Goal: Information Seeking & Learning: Learn about a topic

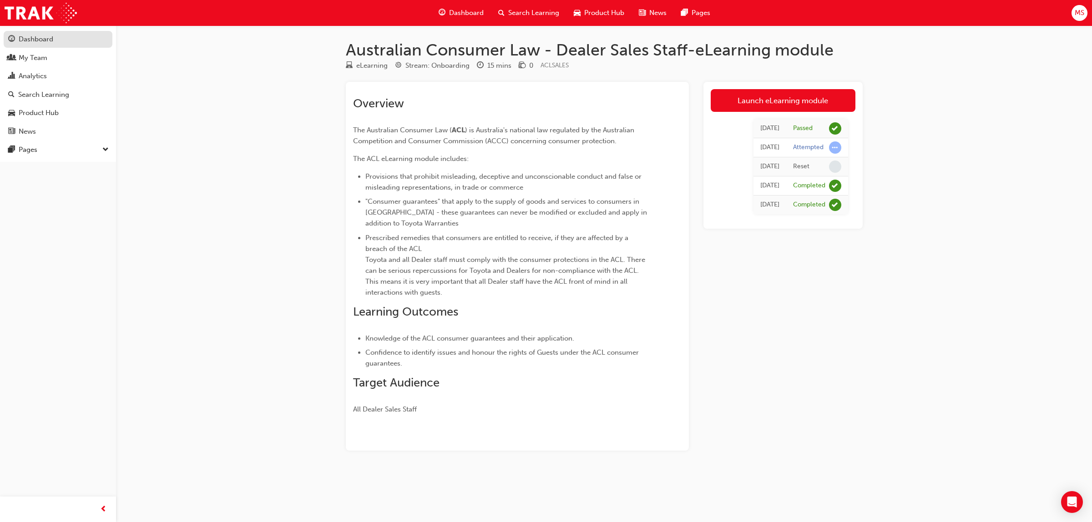
click at [61, 38] on div "Dashboard" at bounding box center [58, 39] width 100 height 11
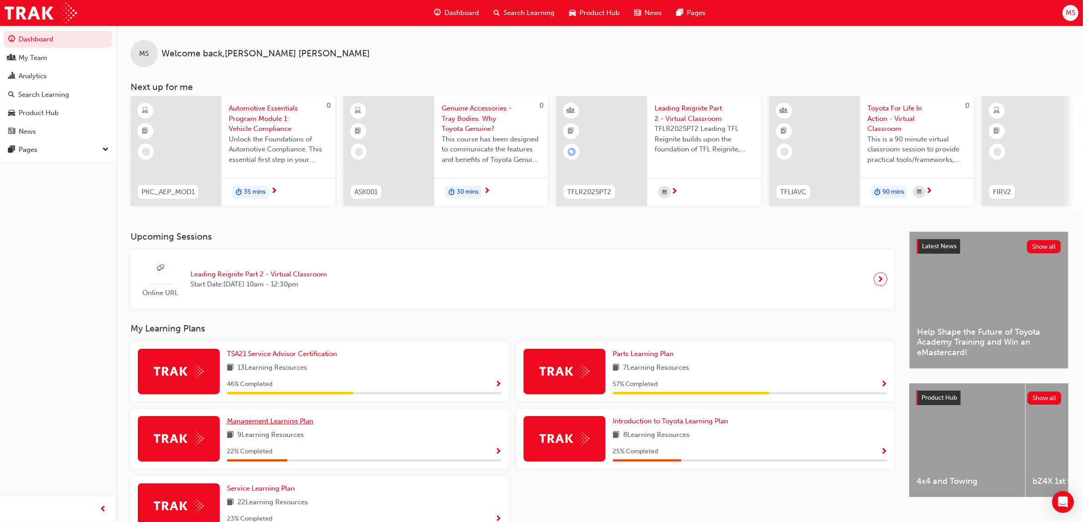
click at [304, 424] on span "Management Learning Plan" at bounding box center [270, 421] width 86 height 8
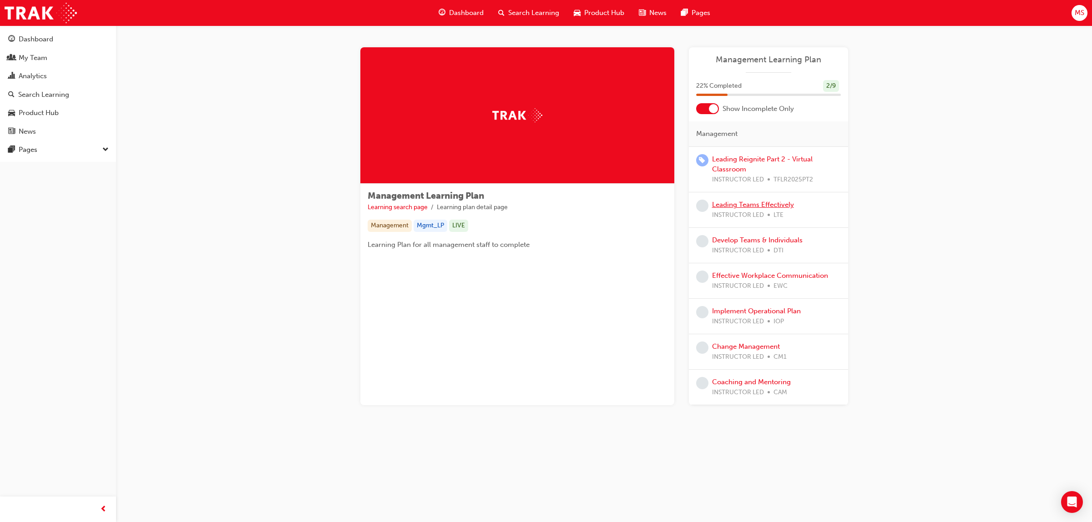
click at [774, 206] on link "Leading Teams Effectively" at bounding box center [753, 205] width 82 height 8
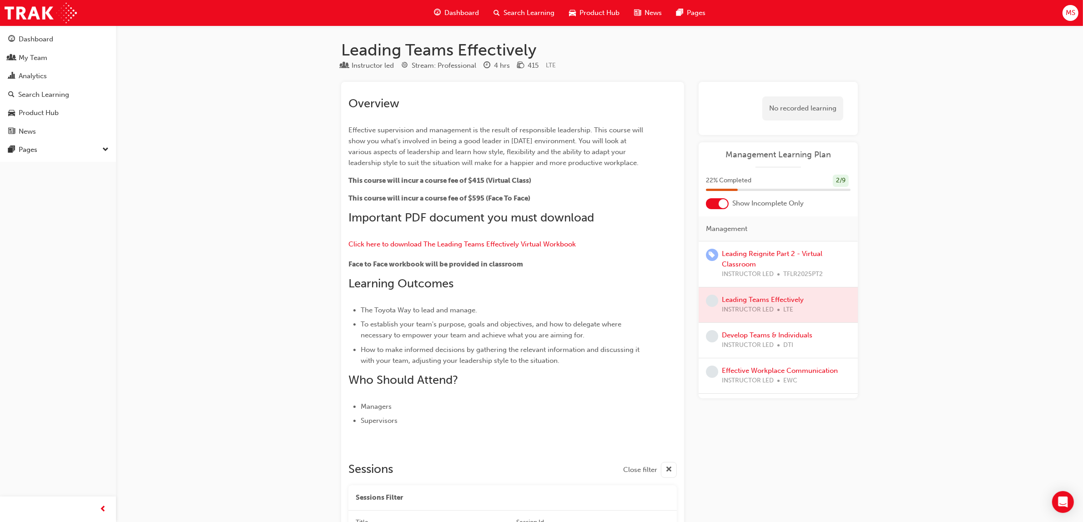
click at [477, 15] on span "Dashboard" at bounding box center [461, 13] width 35 height 10
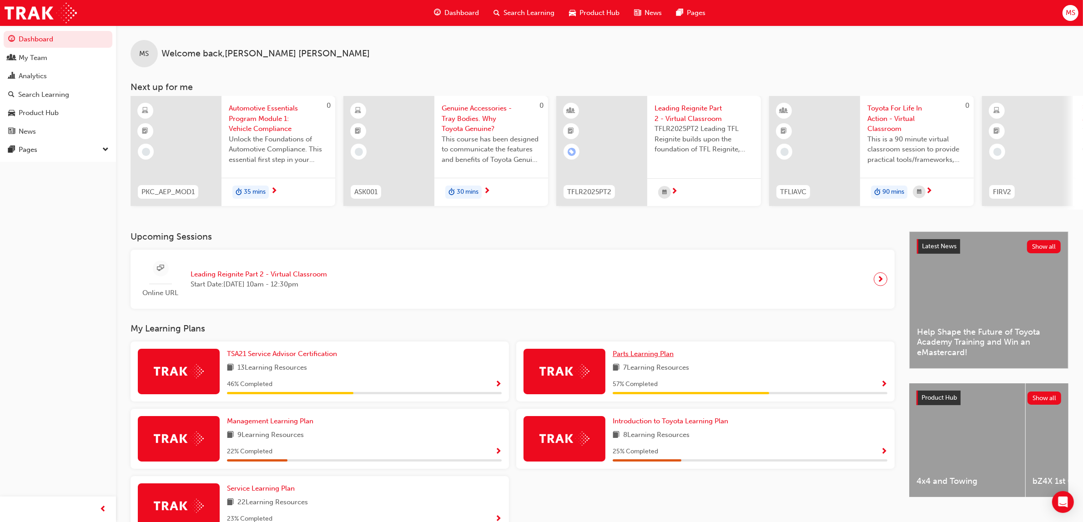
click at [651, 358] on span "Parts Learning Plan" at bounding box center [643, 354] width 61 height 8
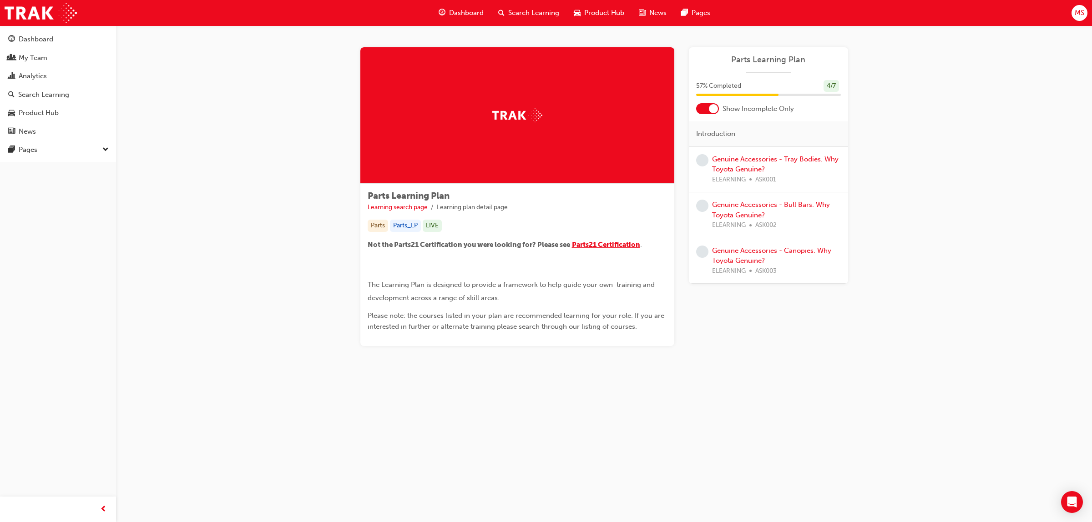
click at [604, 242] on span "Parts21 Certification" at bounding box center [606, 245] width 68 height 8
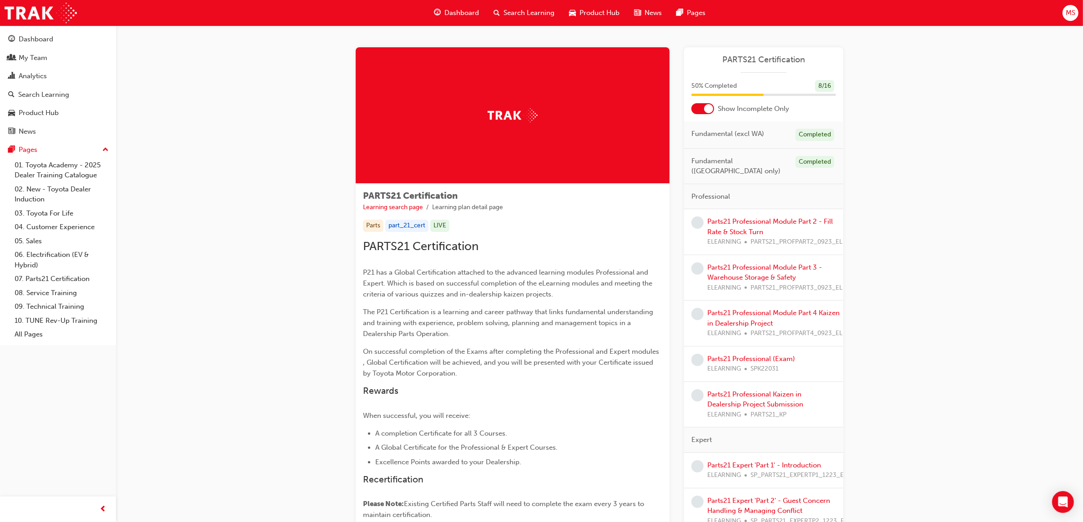
click at [459, 15] on span "Dashboard" at bounding box center [461, 13] width 35 height 10
